Goal: Ask a question

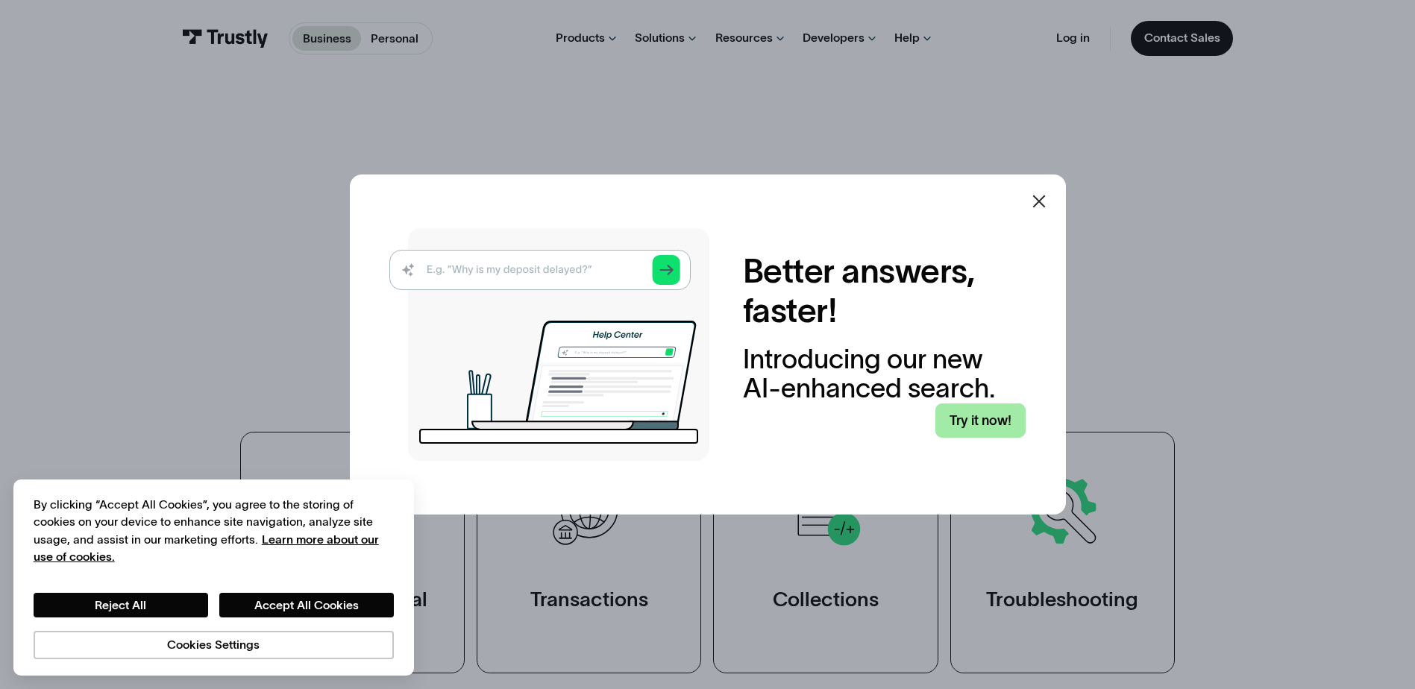
click at [993, 420] on link "Try it now!" at bounding box center [980, 421] width 90 height 35
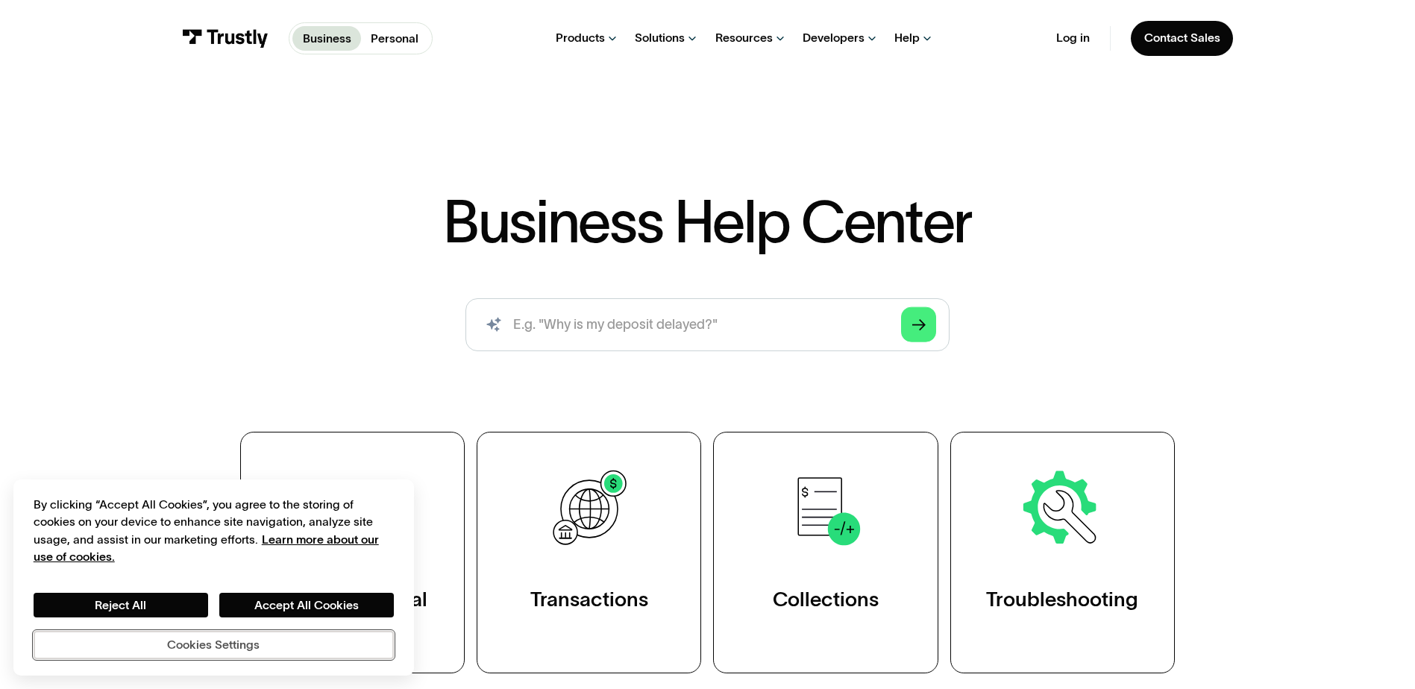
click at [232, 646] on button "Cookies Settings" at bounding box center [214, 645] width 360 height 28
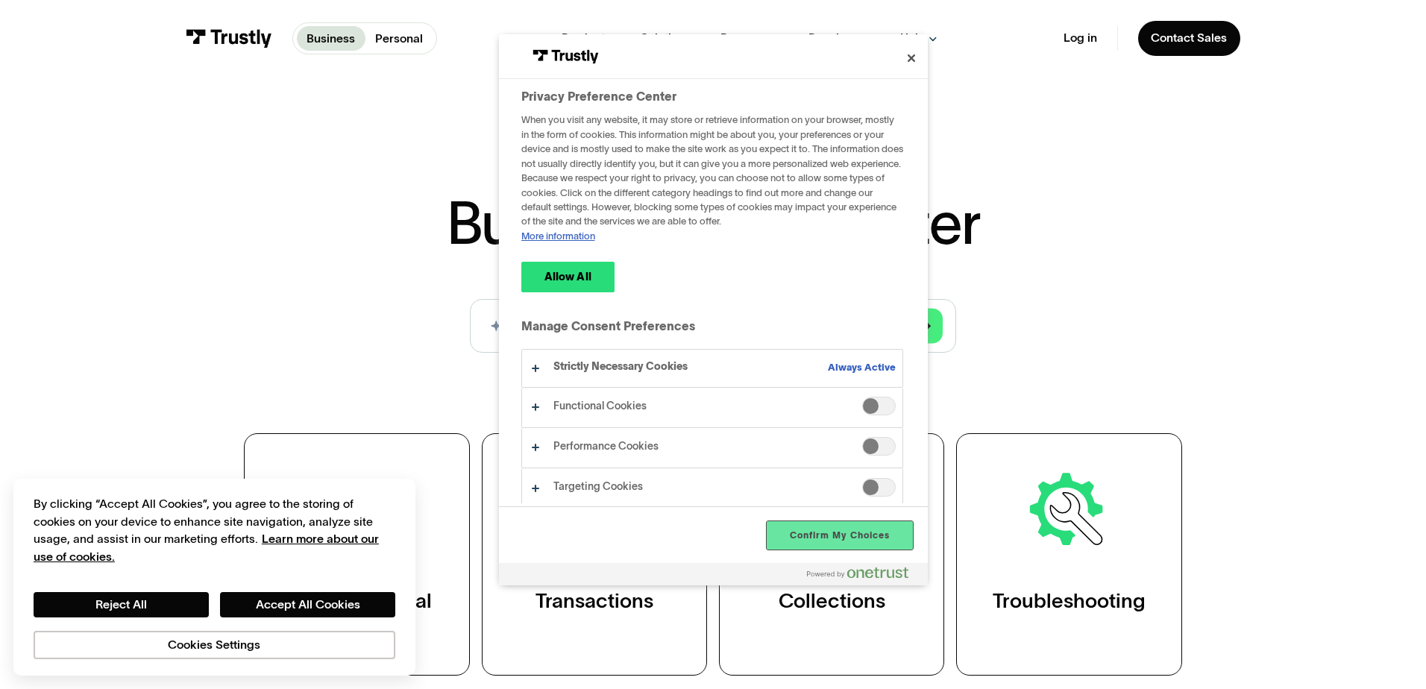
click at [850, 538] on button "Confirm My Choices" at bounding box center [839, 535] width 145 height 28
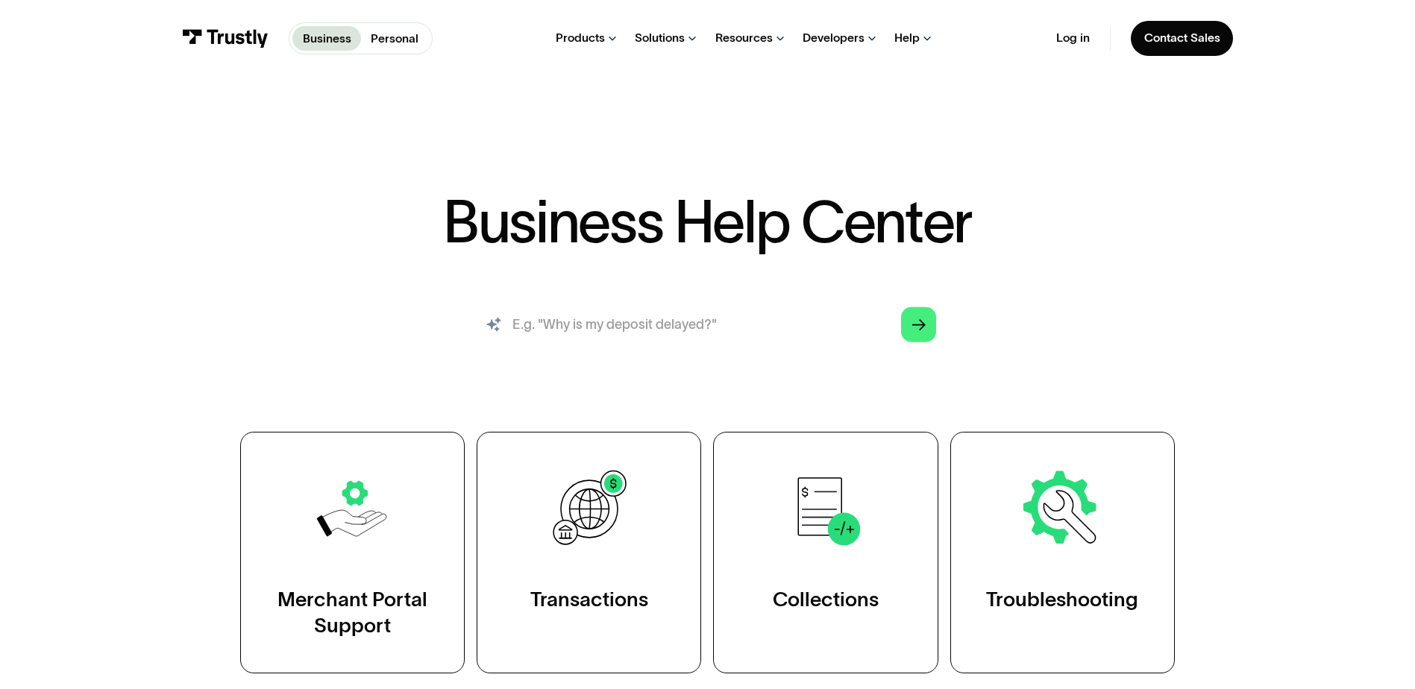
click at [575, 327] on input "search" at bounding box center [707, 325] width 484 height 54
click at [596, 328] on input "search" at bounding box center [707, 325] width 484 height 54
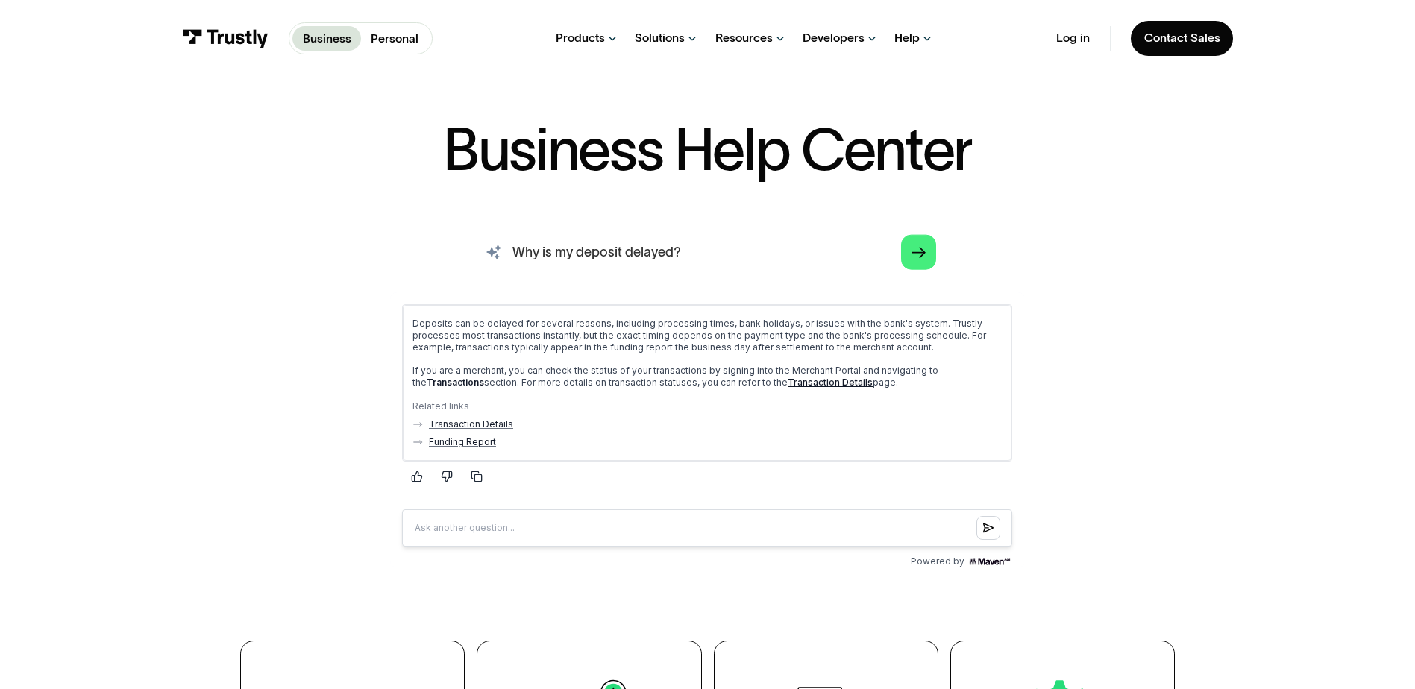
scroll to position [75, 0]
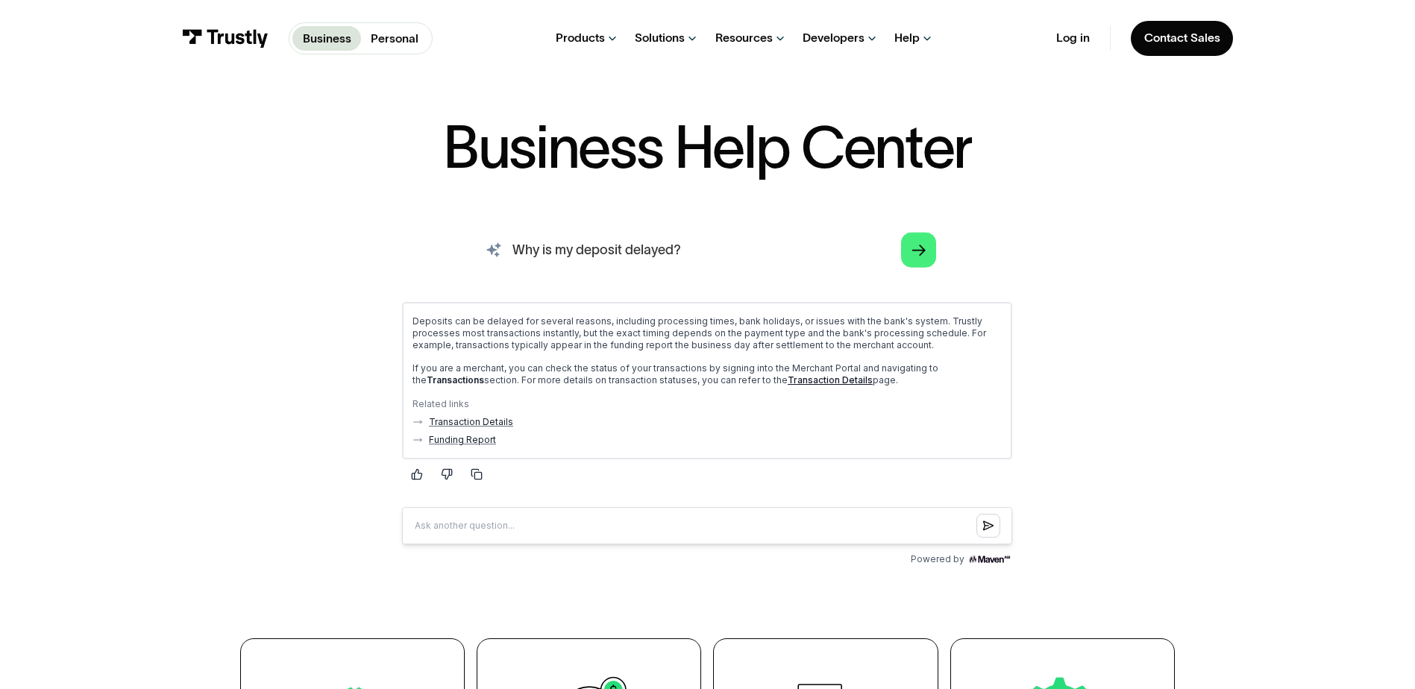
drag, startPoint x: 583, startPoint y: 251, endPoint x: 457, endPoint y: 251, distance: 126.0
click at [457, 251] on div "Why is my deposit delayed? Arrow Right Thank you! Your submission has been rece…" at bounding box center [707, 398] width 968 height 348
type input "porque esta retrasado mi deposito?"
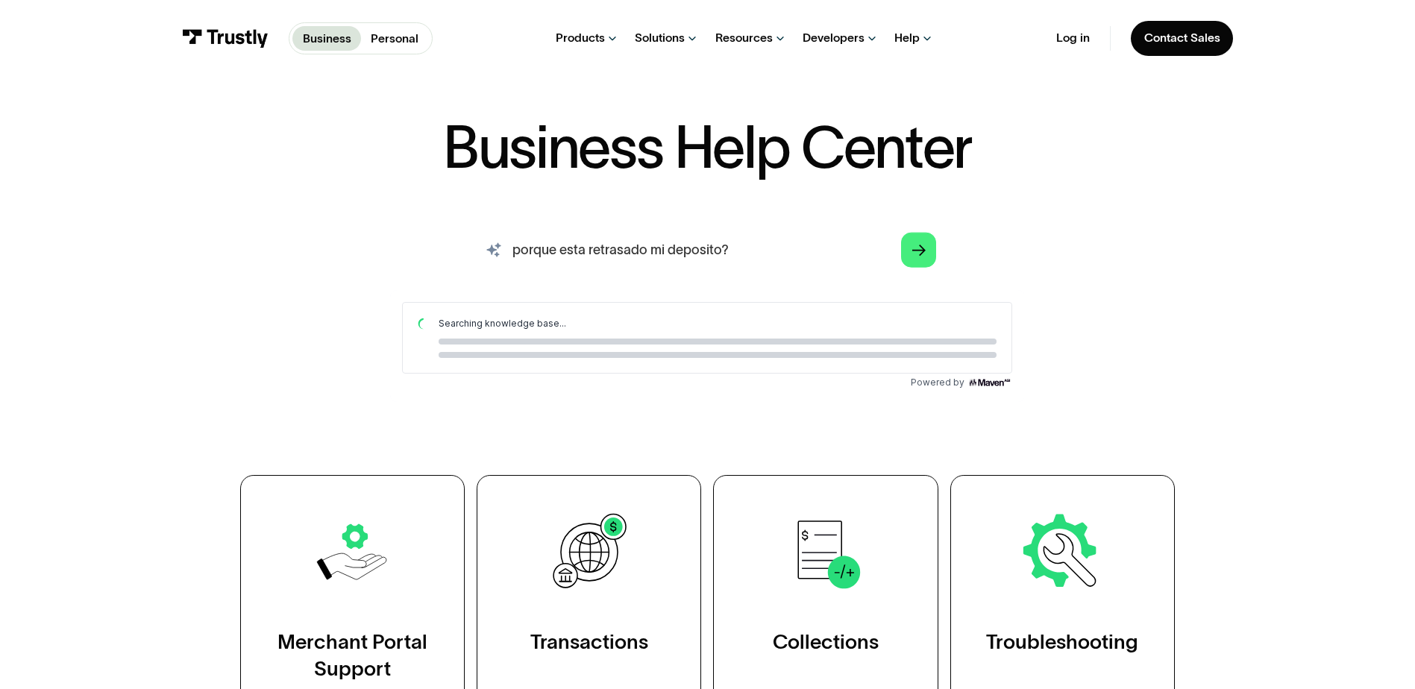
scroll to position [0, 0]
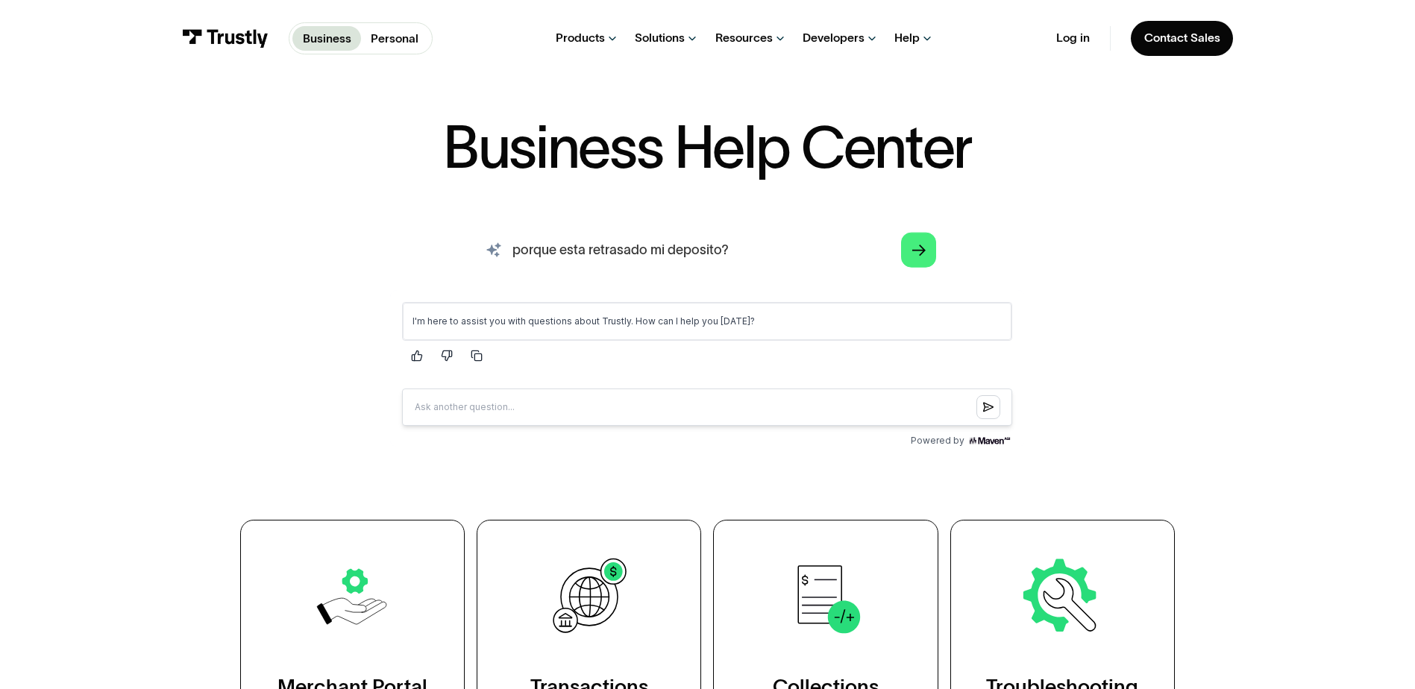
drag, startPoint x: 613, startPoint y: 252, endPoint x: 480, endPoint y: 256, distance: 133.6
click at [480, 256] on input "porque esta retrasado mi deposito?" at bounding box center [707, 251] width 484 height 54
click at [441, 259] on div "Arrow Right Thank you! Your submission has been received! Oops! Something went …" at bounding box center [707, 338] width 968 height 229
